Goal: Book appointment/travel/reservation

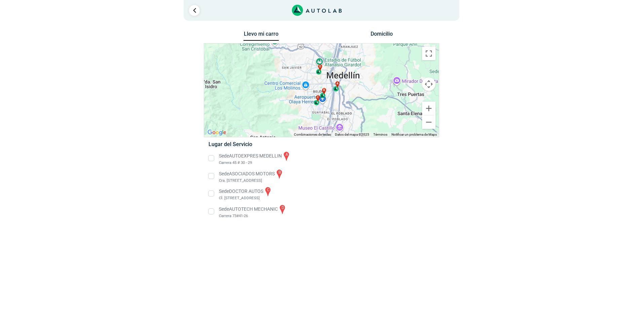
click at [393, 35] on button "Domicilio" at bounding box center [381, 36] width 35 height 10
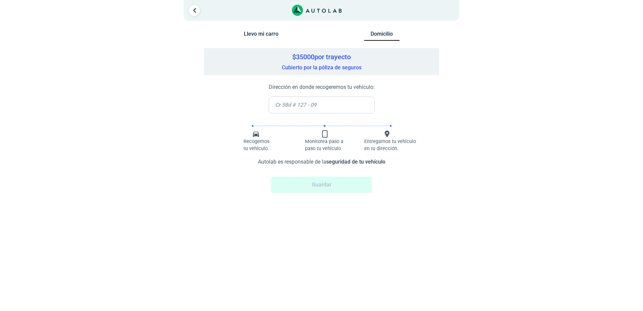
click at [263, 33] on button "Llevo mi carro" at bounding box center [260, 36] width 35 height 10
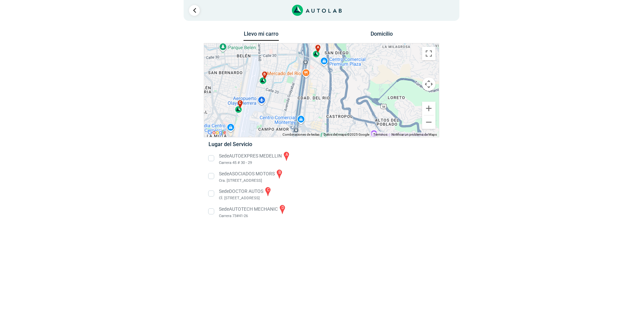
drag, startPoint x: 278, startPoint y: 108, endPoint x: 311, endPoint y: 102, distance: 33.2
click at [311, 102] on div "a b c d" at bounding box center [321, 89] width 235 height 93
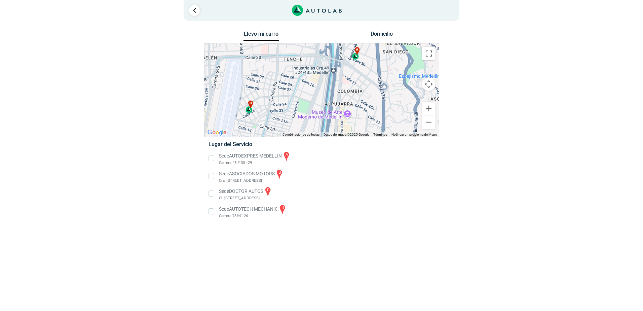
drag, startPoint x: 303, startPoint y: 86, endPoint x: 305, endPoint y: 126, distance: 40.0
click at [305, 126] on div "a b c d" at bounding box center [321, 89] width 235 height 93
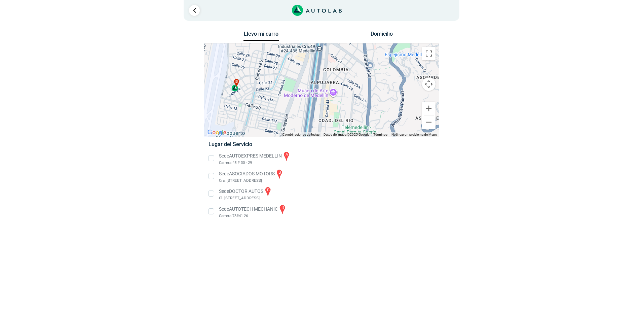
drag, startPoint x: 333, startPoint y: 122, endPoint x: 318, endPoint y: 102, distance: 24.9
click at [318, 103] on div "a b c d" at bounding box center [321, 89] width 235 height 93
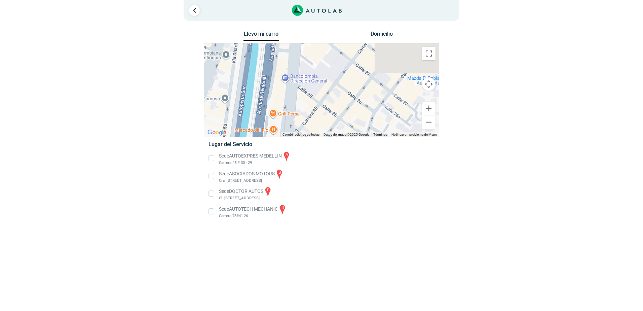
drag, startPoint x: 323, startPoint y: 71, endPoint x: 317, endPoint y: 136, distance: 65.2
click at [316, 134] on div "a b c d Combinaciones de teclas Datos [PERSON_NAME] Datos [PERSON_NAME] ©2025 G…" at bounding box center [321, 89] width 235 height 93
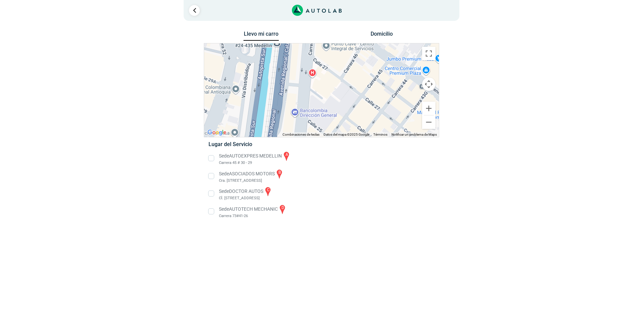
drag, startPoint x: 316, startPoint y: 89, endPoint x: 311, endPoint y: 126, distance: 37.6
click at [312, 126] on div "a b c d" at bounding box center [321, 89] width 235 height 93
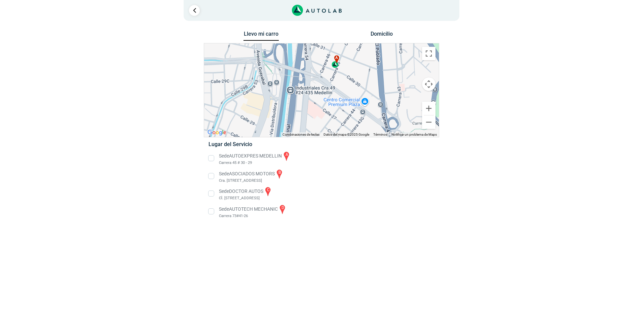
drag, startPoint x: 334, startPoint y: 84, endPoint x: 332, endPoint y: 102, distance: 18.3
click at [332, 102] on div "a b c d" at bounding box center [321, 89] width 235 height 93
click at [205, 160] on li "Sede AUTOEXPRES MEDELLIN a Carrera 45 # 30 - 29" at bounding box center [321, 158] width 236 height 15
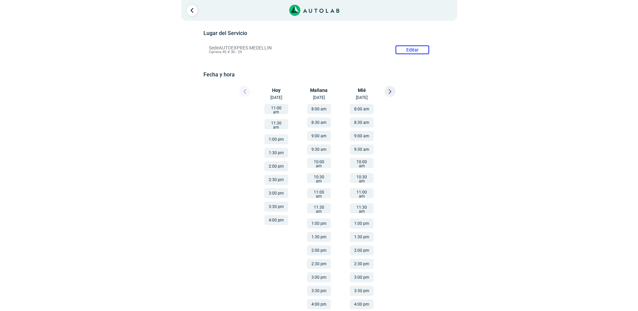
scroll to position [59, 0]
click at [390, 88] on icon at bounding box center [389, 90] width 3 height 5
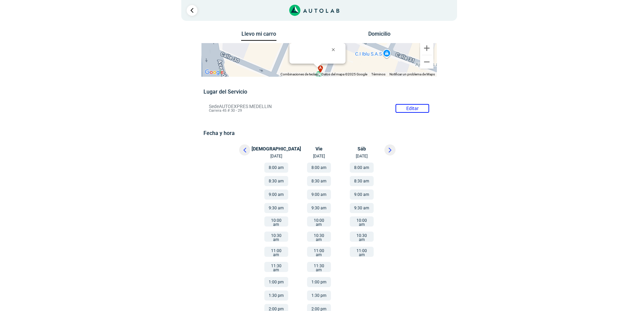
click at [244, 154] on button at bounding box center [244, 149] width 11 height 11
click at [365, 164] on button "8:00 am" at bounding box center [362, 167] width 24 height 10
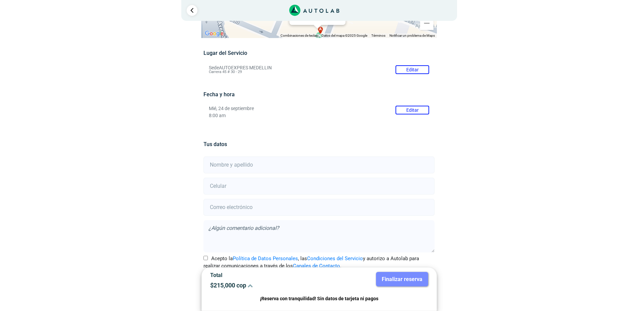
scroll to position [55, 0]
